Goal: Information Seeking & Learning: Learn about a topic

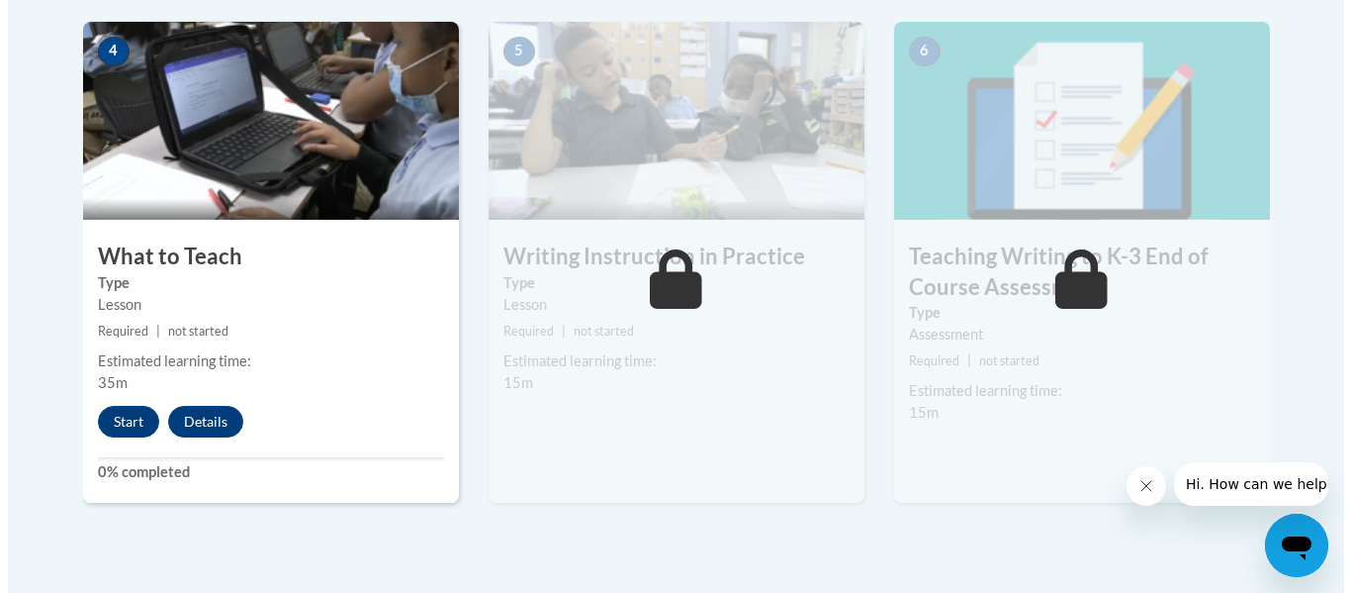
scroll to position [1160, 0]
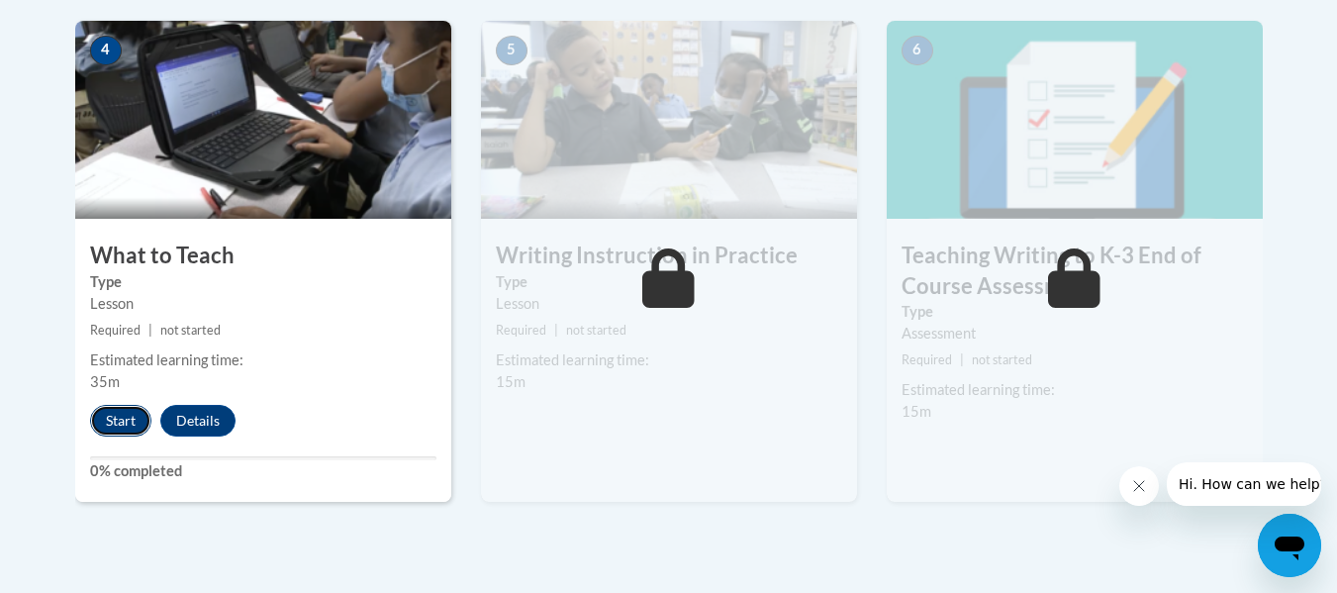
click at [123, 429] on button "Start" at bounding box center [120, 421] width 61 height 32
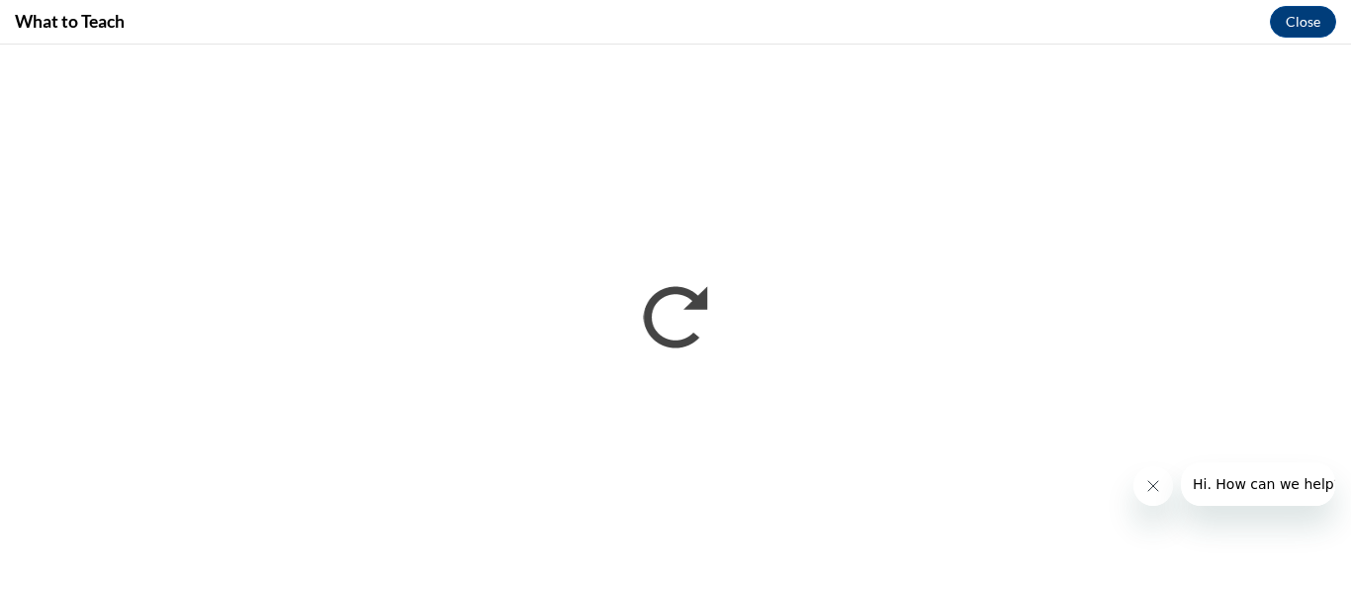
scroll to position [0, 0]
